Goal: Information Seeking & Learning: Understand process/instructions

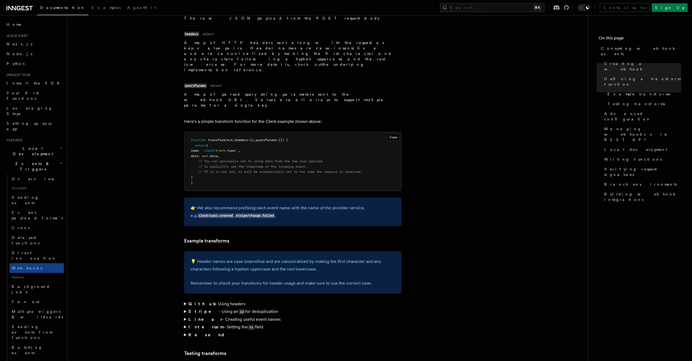
scroll to position [297, 0]
click at [250, 170] on span "// If ts is not set, it will be automatically set to the time the request is re…" at bounding box center [281, 172] width 164 height 4
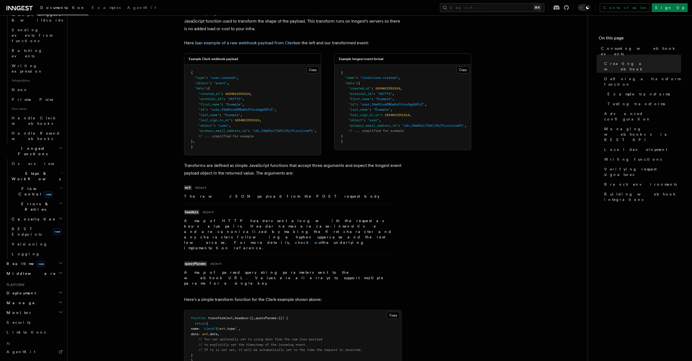
scroll to position [500, 0]
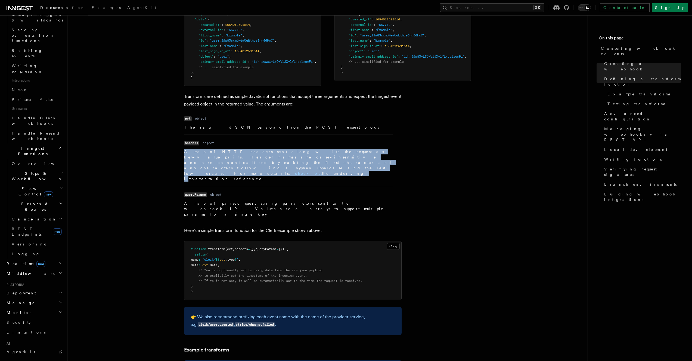
drag, startPoint x: 216, startPoint y: 148, endPoint x: 249, endPoint y: 167, distance: 38.9
click at [249, 167] on dl "Name headers Type object Description A map of HTTP headers sent along with the …" at bounding box center [288, 160] width 209 height 43
click at [249, 167] on p "A map of HTTP headers sent along with the request as key-value pairs. Header na…" at bounding box center [288, 165] width 209 height 33
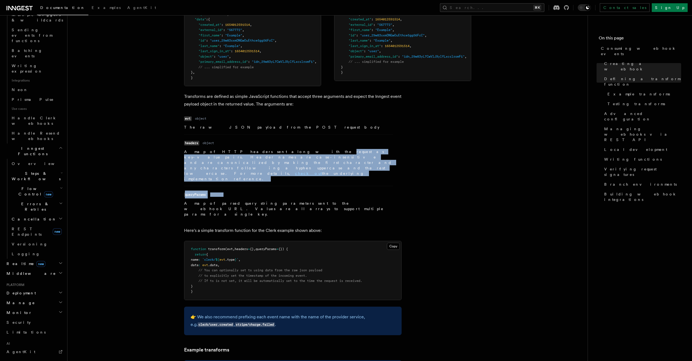
drag, startPoint x: 258, startPoint y: 156, endPoint x: 336, endPoint y: 181, distance: 81.0
click at [327, 181] on ul "Name evt Type object Description The raw JSON payload from the POST request bod…" at bounding box center [288, 165] width 209 height 103
click at [336, 191] on dl "Name queryParams Type object Description A map of parsed query string parameter…" at bounding box center [288, 204] width 209 height 26
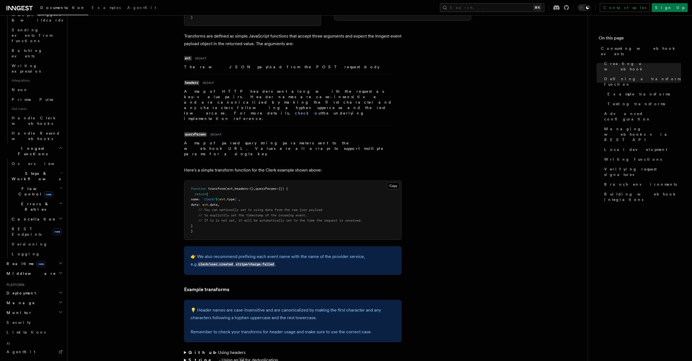
scroll to position [595, 0]
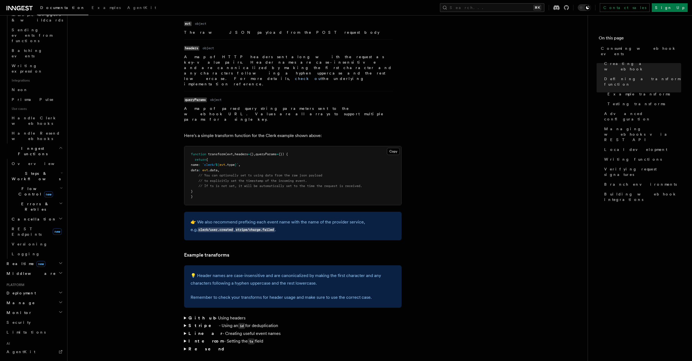
click at [337, 173] on pre "function transform (evt , headers = {} , queryParams = {}) { return { name : `c…" at bounding box center [292, 175] width 217 height 59
click at [337, 184] on span "// If ts is not set, it will be automatically set to the time the request is re…" at bounding box center [281, 186] width 164 height 4
click at [339, 184] on span "// If ts is not set, it will be automatically set to the time the request is re…" at bounding box center [281, 186] width 164 height 4
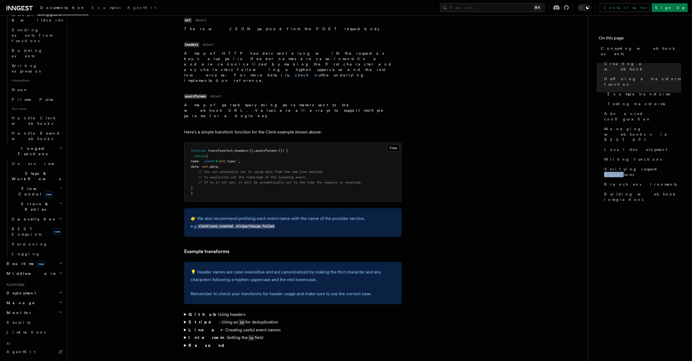
scroll to position [660, 0]
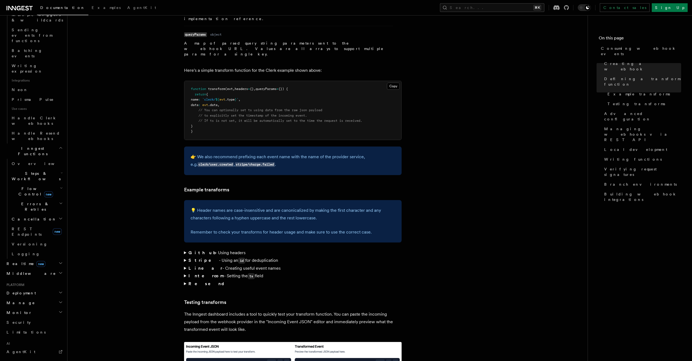
click at [223, 249] on summary "Github - Using headers" at bounding box center [293, 253] width 218 height 8
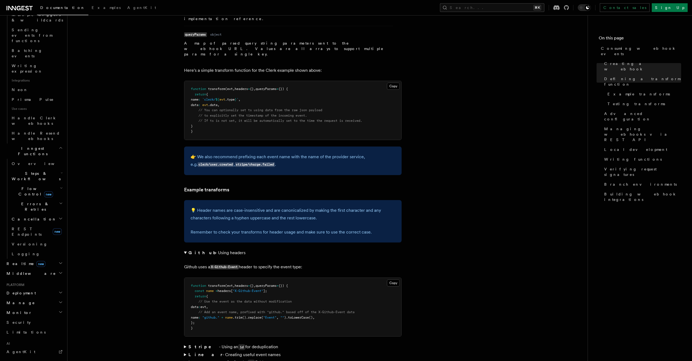
click at [220, 249] on summary "Github - Using headers" at bounding box center [293, 253] width 218 height 8
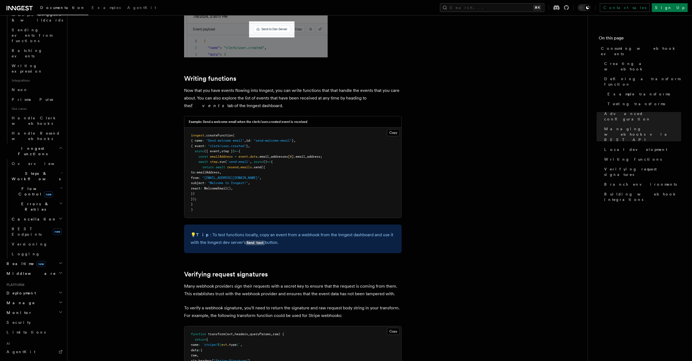
scroll to position [1358, 0]
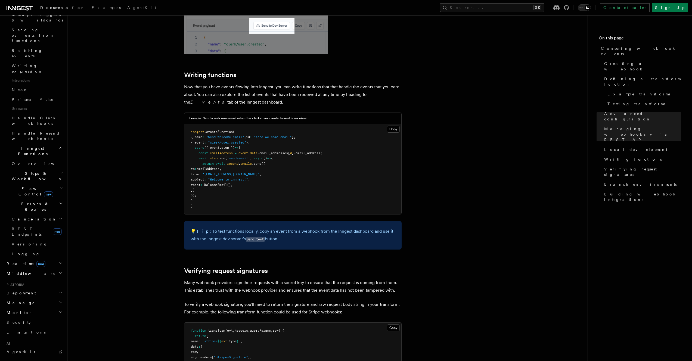
drag, startPoint x: 225, startPoint y: 164, endPoint x: 119, endPoint y: 101, distance: 123.5
click at [201, 151] on span "const" at bounding box center [204, 153] width 10 height 4
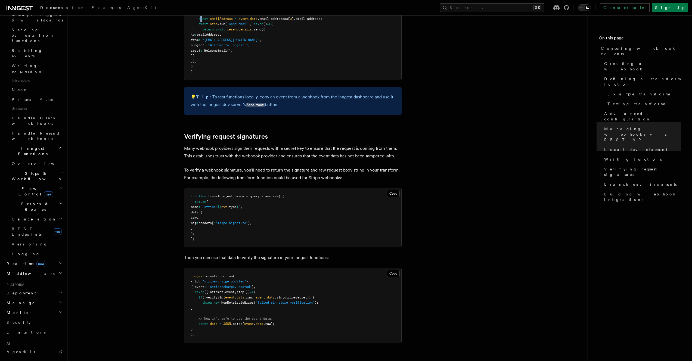
scroll to position [1514, 0]
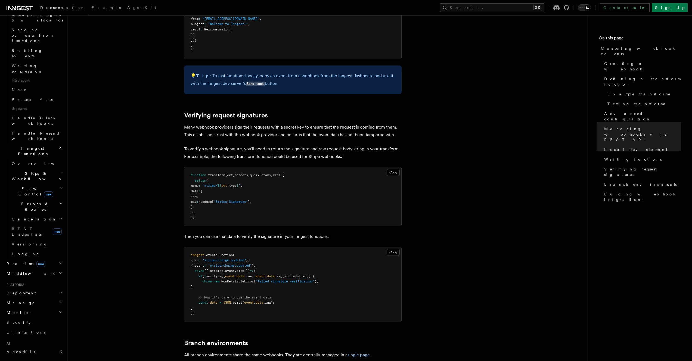
drag, startPoint x: 242, startPoint y: 255, endPoint x: 201, endPoint y: 244, distance: 43.0
click at [201, 247] on pre "inngest .createFunction ( { id : "stripe/charge.updated" } , { event : "stripe/…" at bounding box center [292, 284] width 217 height 75
click at [201, 274] on span "if" at bounding box center [201, 276] width 4 height 4
drag, startPoint x: 205, startPoint y: 244, endPoint x: 228, endPoint y: 254, distance: 24.7
click at [228, 254] on pre "inngest .createFunction ( { id : "stripe/charge.updated" } , { event : "stripe/…" at bounding box center [292, 284] width 217 height 75
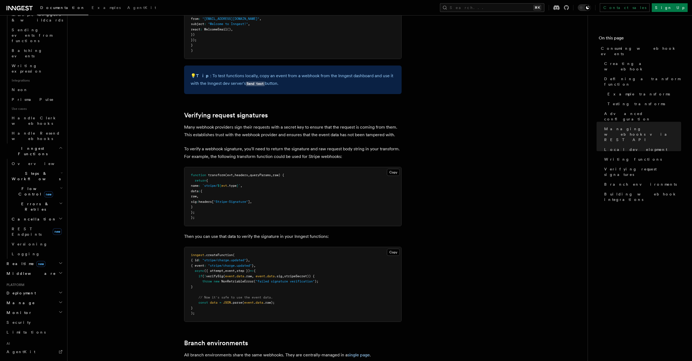
click at [228, 254] on pre "inngest .createFunction ( { id : "stripe/charge.updated" } , { event : "stripe/…" at bounding box center [292, 284] width 217 height 75
drag, startPoint x: 228, startPoint y: 254, endPoint x: 230, endPoint y: 240, distance: 14.3
click at [230, 247] on pre "inngest .createFunction ( { id : "stripe/charge.updated" } , { event : "stripe/…" at bounding box center [292, 284] width 217 height 75
click at [229, 274] on span "event" at bounding box center [230, 276] width 10 height 4
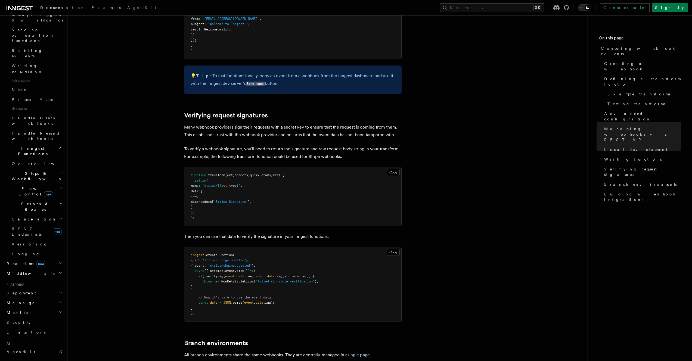
scroll to position [1521, 0]
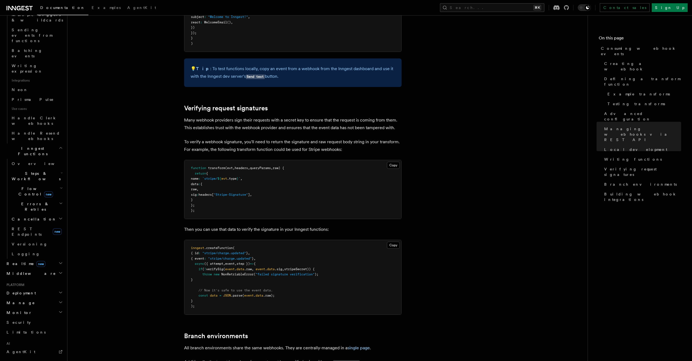
drag, startPoint x: 219, startPoint y: 241, endPoint x: 236, endPoint y: 246, distance: 17.0
click at [229, 246] on pre "inngest .createFunction ( { id : "stripe/charge.updated" } , { event : "stripe/…" at bounding box center [292, 277] width 217 height 75
click at [237, 246] on pre "inngest .createFunction ( { id : "stripe/charge.updated" } , { event : "stripe/…" at bounding box center [292, 277] width 217 height 75
drag, startPoint x: 238, startPoint y: 246, endPoint x: 194, endPoint y: 237, distance: 44.6
click at [194, 240] on pre "inngest .createFunction ( { id : "stripe/charge.updated" } , { event : "stripe/…" at bounding box center [292, 277] width 217 height 75
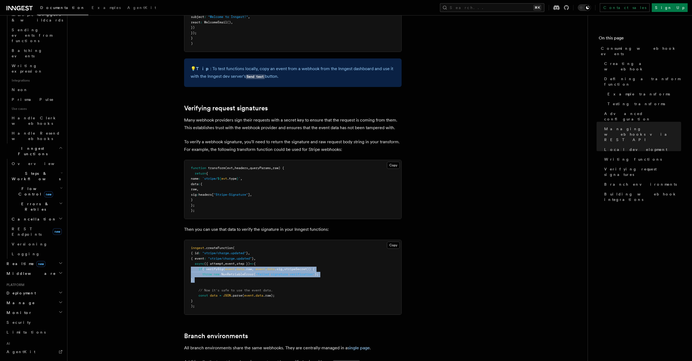
click at [259, 267] on span "if ( ! verifySig ( event . data .raw , event . data .sig , stripeSecret)) {" at bounding box center [253, 269] width 124 height 4
click at [223, 267] on span "verifySig" at bounding box center [214, 269] width 17 height 4
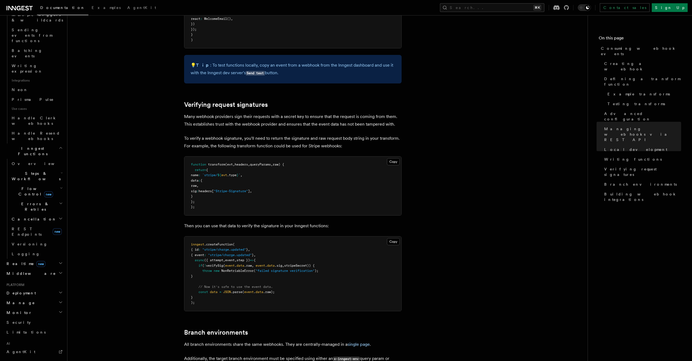
drag, startPoint x: 298, startPoint y: 141, endPoint x: 306, endPoint y: 168, distance: 28.4
click at [306, 168] on pre "function transform (evt , headers , queryParams , raw) { return { name : `strip…" at bounding box center [292, 186] width 217 height 59
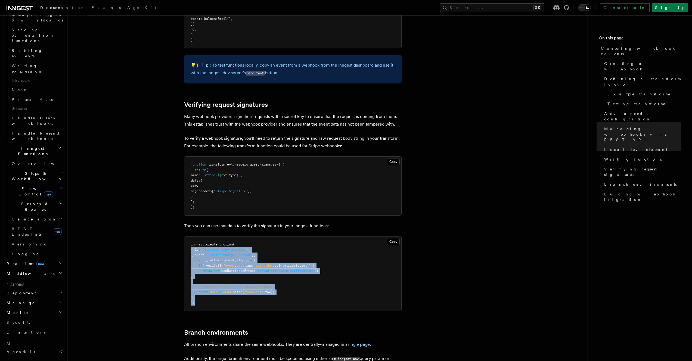
drag, startPoint x: 229, startPoint y: 273, endPoint x: 158, endPoint y: 213, distance: 92.3
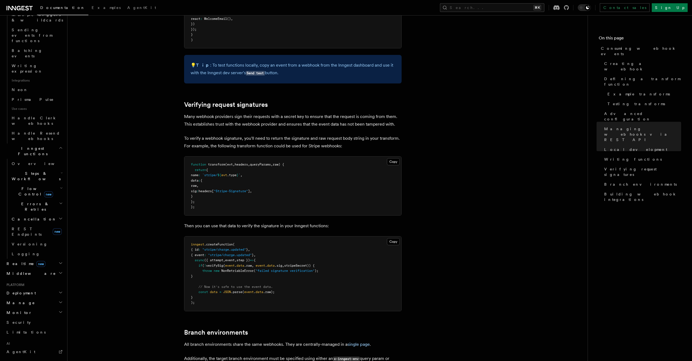
click at [197, 173] on span "name" at bounding box center [195, 175] width 8 height 4
click at [271, 237] on pre "inngest .createFunction ( { id : "stripe/charge.updated" } , { event : "stripe/…" at bounding box center [292, 274] width 217 height 75
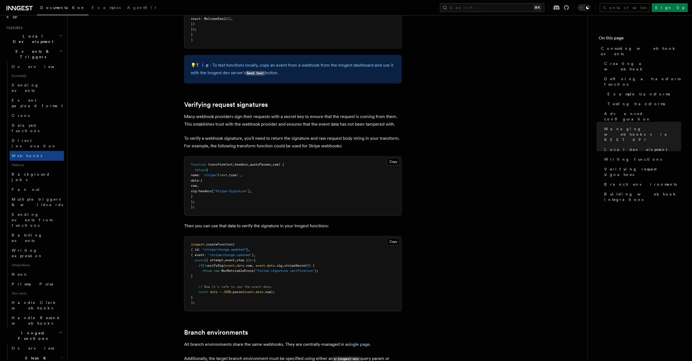
scroll to position [82, 0]
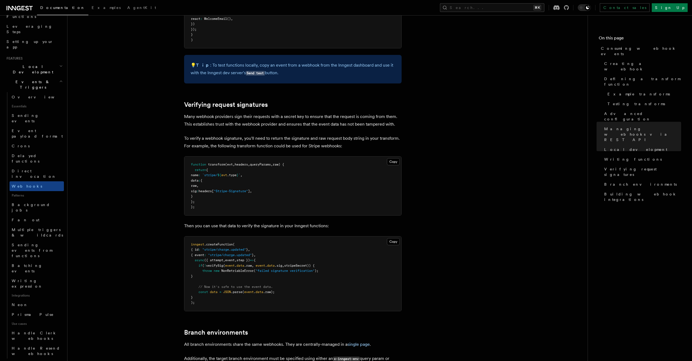
click at [267, 269] on span ""failed signature verification"" at bounding box center [285, 271] width 59 height 4
click at [272, 269] on span ""failed signature verification"" at bounding box center [285, 271] width 59 height 4
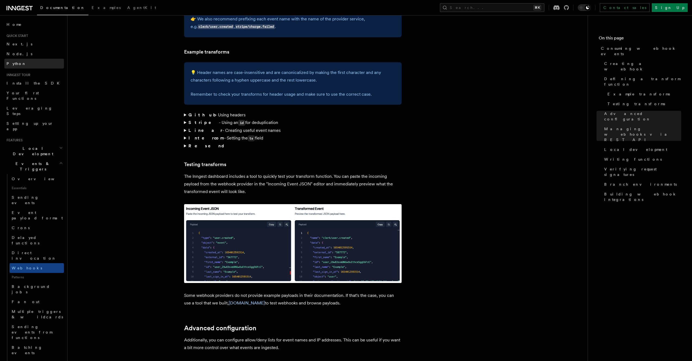
scroll to position [625, 0]
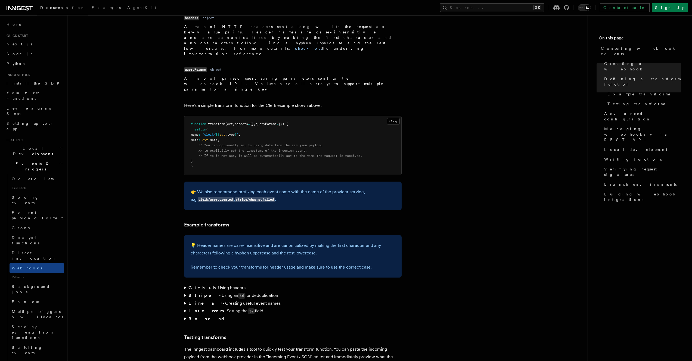
click at [40, 144] on h2 "Local Development" at bounding box center [34, 151] width 60 height 15
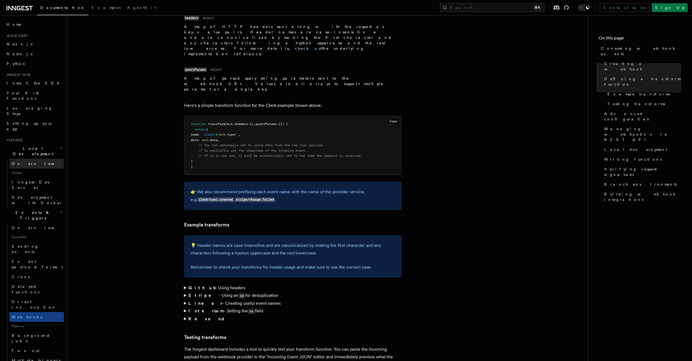
click at [33, 159] on link "Overview" at bounding box center [37, 164] width 54 height 10
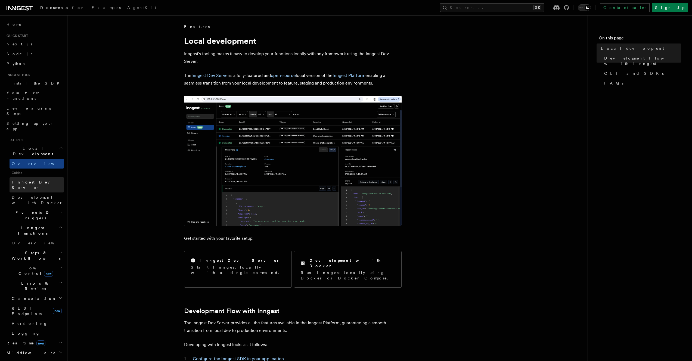
click at [33, 180] on span "Inngest Dev Server" at bounding box center [35, 185] width 47 height 10
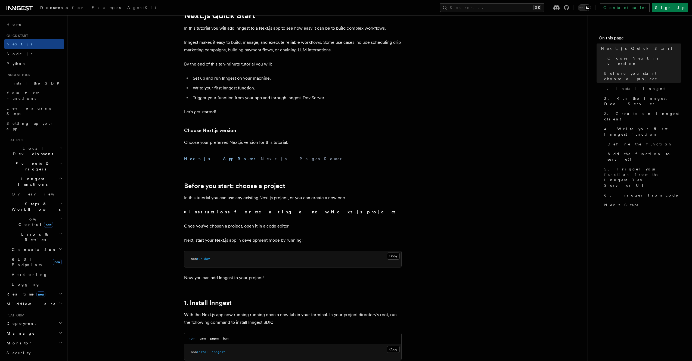
scroll to position [120, 0]
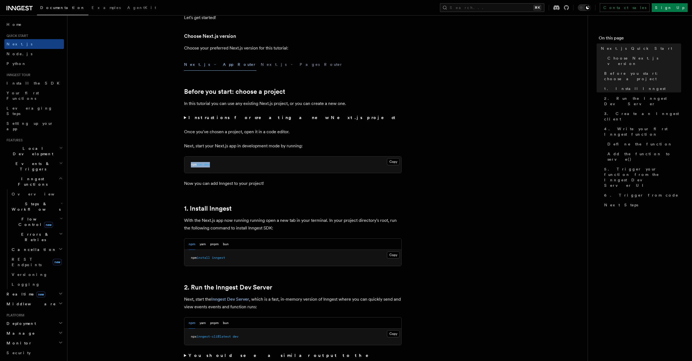
drag, startPoint x: 215, startPoint y: 163, endPoint x: 216, endPoint y: 159, distance: 5.0
click at [216, 159] on pre "npm run dev" at bounding box center [292, 165] width 217 height 16
click at [216, 157] on pre "npm run dev" at bounding box center [292, 165] width 217 height 16
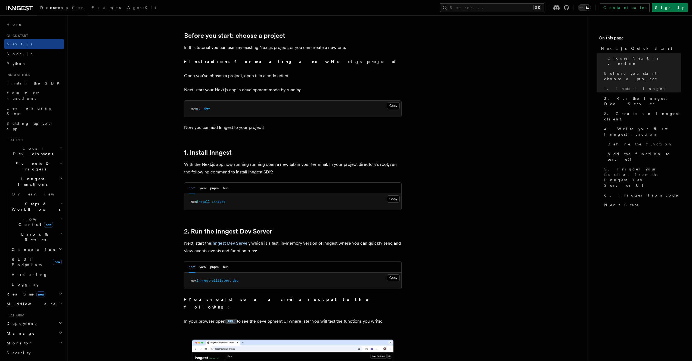
scroll to position [179, 0]
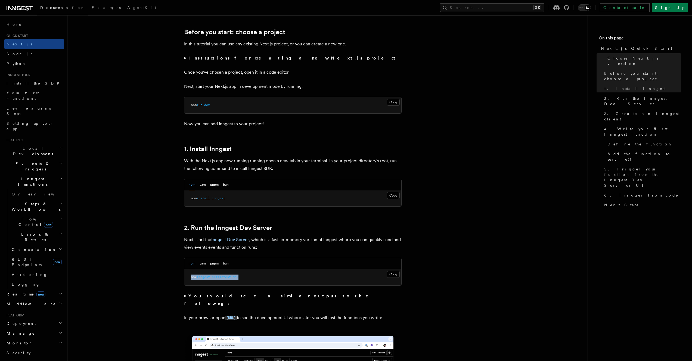
click at [260, 270] on pre "npx inngest-cli@latest dev" at bounding box center [292, 277] width 217 height 16
copy span "npx inngest-cli@latest dev"
click at [260, 270] on pre "npx inngest-cli@latest dev" at bounding box center [292, 277] width 217 height 16
click at [210, 265] on div "npm yarn pnpm bun" at bounding box center [209, 263] width 40 height 11
click at [212, 263] on button "pnpm" at bounding box center [214, 263] width 8 height 11
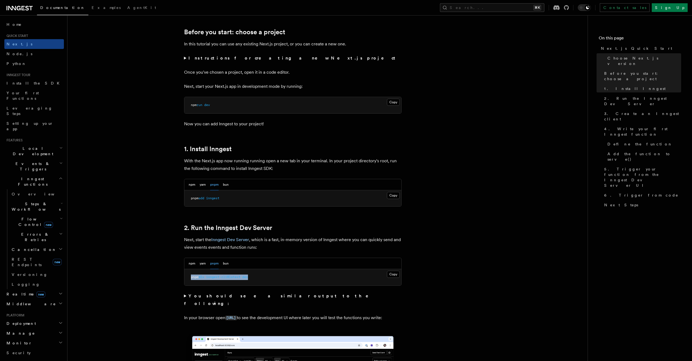
drag, startPoint x: 282, startPoint y: 280, endPoint x: 283, endPoint y: 274, distance: 5.8
click at [283, 274] on pre "pnpm dlx inngest-cli@latest dev" at bounding box center [292, 277] width 217 height 16
copy span "pnpm dlx inngest-cli@latest dev"
click at [276, 277] on pre "pnpm dlx inngest-cli@latest dev" at bounding box center [292, 277] width 217 height 16
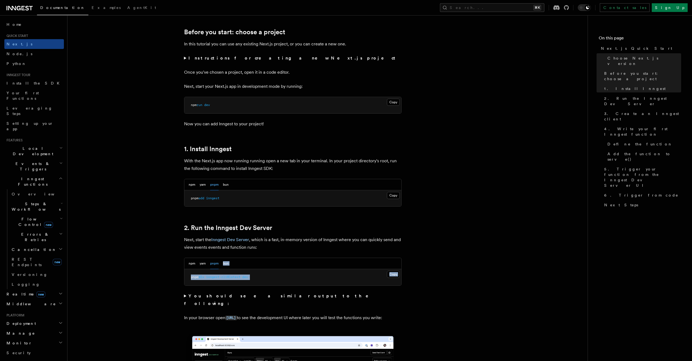
click at [291, 267] on div "npm yarn pnpm bun Copy Copied pnpm dlx inngest-cli@latest dev" at bounding box center [293, 272] width 218 height 28
copy div "bun Copy Copied pnpm dlx inngest-cli@latest dev"
click at [288, 275] on pre "pnpm dlx inngest-cli@latest dev" at bounding box center [292, 277] width 217 height 16
drag, startPoint x: 287, startPoint y: 276, endPoint x: 287, endPoint y: 269, distance: 6.8
click at [287, 269] on pre "pnpm dlx inngest-cli@latest dev" at bounding box center [292, 277] width 217 height 16
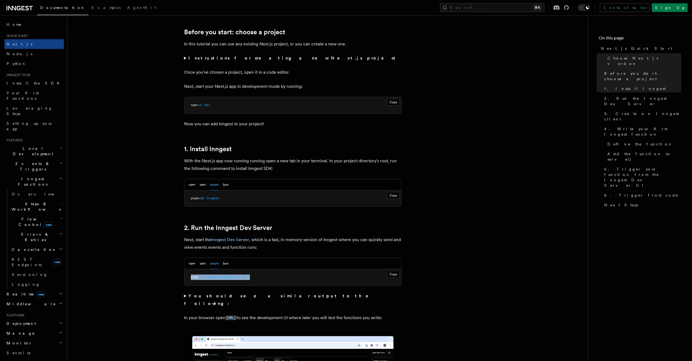
click at [286, 275] on pre "pnpm dlx inngest-cli@latest dev" at bounding box center [292, 277] width 217 height 16
drag, startPoint x: 286, startPoint y: 275, endPoint x: 290, endPoint y: 268, distance: 8.9
click at [290, 268] on div "npm yarn pnpm bun Copy Copied pnpm dlx inngest-cli@latest dev" at bounding box center [293, 272] width 218 height 28
click at [289, 271] on pre "pnpm dlx inngest-cli@latest dev" at bounding box center [292, 277] width 217 height 16
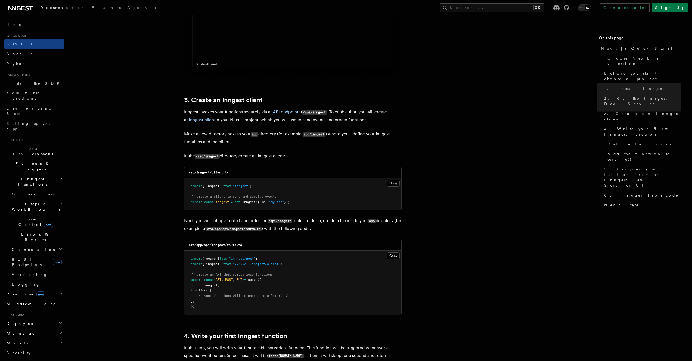
scroll to position [625, 0]
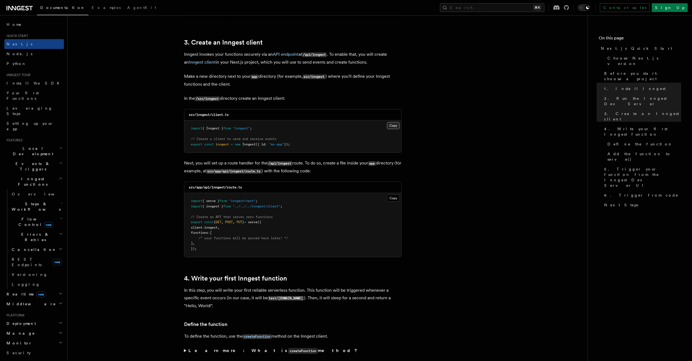
click at [397, 128] on button "Copy Copied" at bounding box center [393, 125] width 13 height 7
click at [395, 201] on button "Copy Copied" at bounding box center [393, 198] width 13 height 7
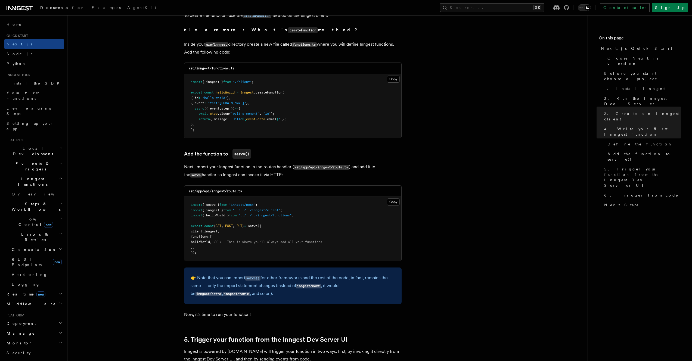
scroll to position [1016, 0]
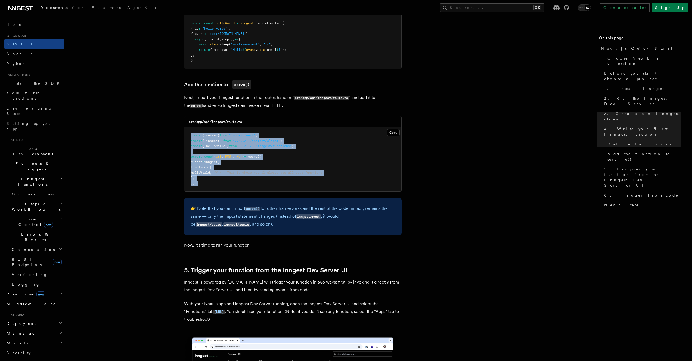
drag, startPoint x: 258, startPoint y: 194, endPoint x: 263, endPoint y: 130, distance: 64.6
drag, startPoint x: 288, startPoint y: 140, endPoint x: 319, endPoint y: 184, distance: 54.2
click at [319, 184] on pre "import { serve } from "inngest/next" ; import { inngest } from "../../../innges…" at bounding box center [292, 160] width 217 height 64
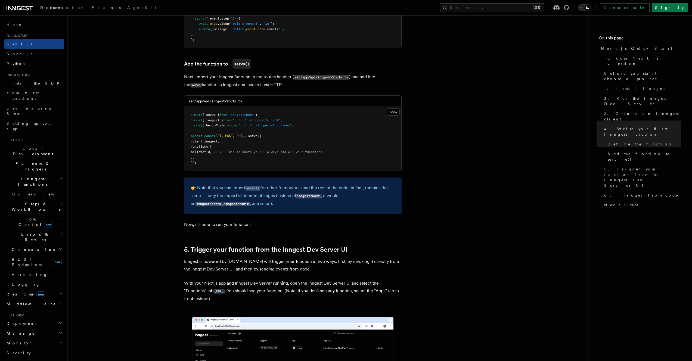
scroll to position [1002, 0]
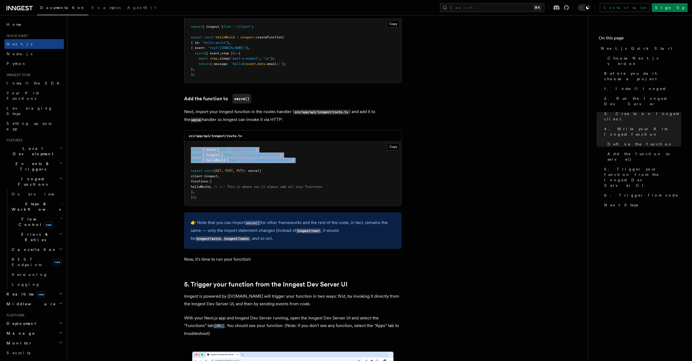
drag, startPoint x: 347, startPoint y: 166, endPoint x: 190, endPoint y: 148, distance: 158.8
click at [190, 148] on pre "import { serve } from "inngest/next" ; import { inngest } from "../../../innges…" at bounding box center [292, 174] width 217 height 64
copy code "import { serve } from "inngest/next" ; import { inngest } from "../../../innges…"
click at [316, 172] on pre "import { serve } from "inngest/next" ; import { inngest } from "../../../innges…" at bounding box center [292, 174] width 217 height 64
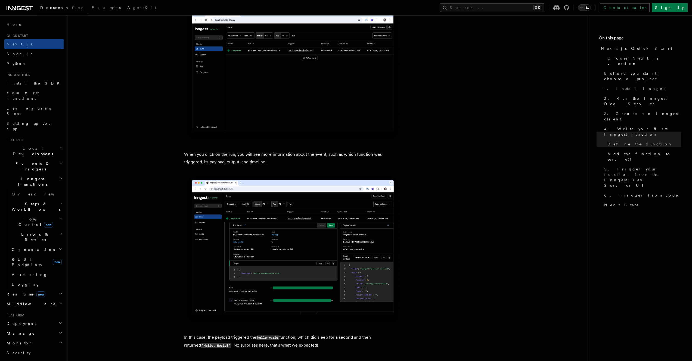
scroll to position [1891, 0]
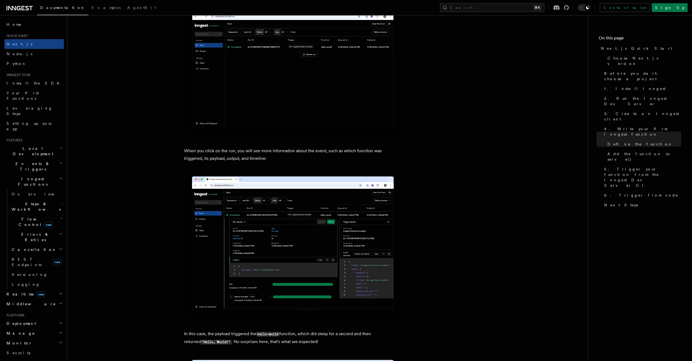
drag, startPoint x: 273, startPoint y: 150, endPoint x: 282, endPoint y: 179, distance: 30.3
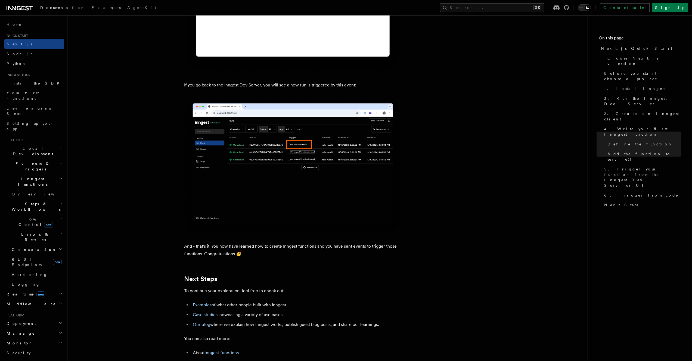
scroll to position [3305, 0]
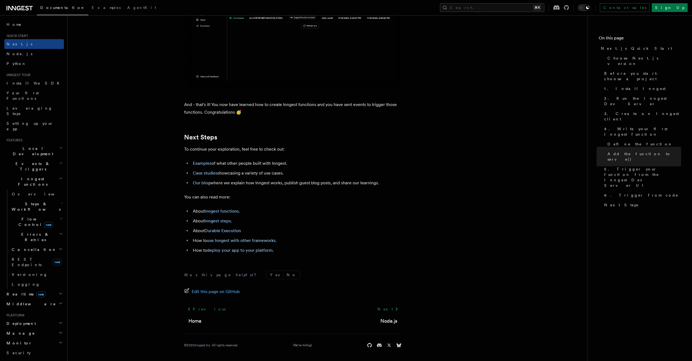
click at [25, 176] on span "Inngest Functions" at bounding box center [31, 181] width 54 height 11
click at [30, 146] on span "Local Development" at bounding box center [31, 151] width 55 height 11
click at [40, 208] on h2 "Events & Triggers" at bounding box center [34, 215] width 60 height 15
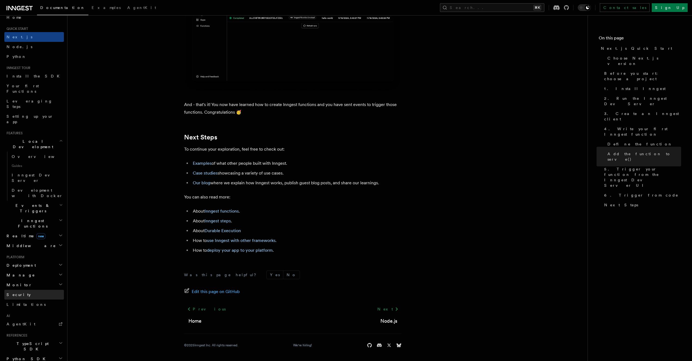
scroll to position [44, 0]
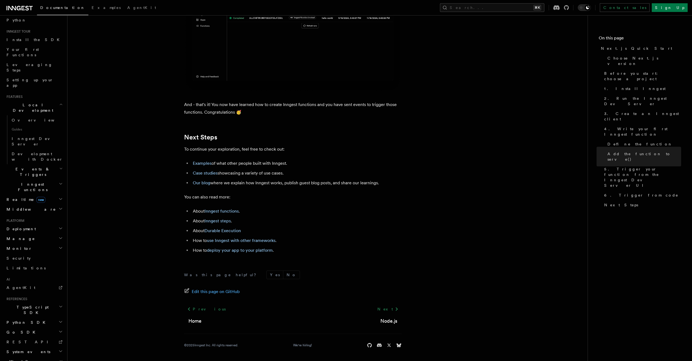
click at [42, 164] on h2 "Events & Triggers" at bounding box center [34, 171] width 60 height 15
